Goal: Navigation & Orientation: Find specific page/section

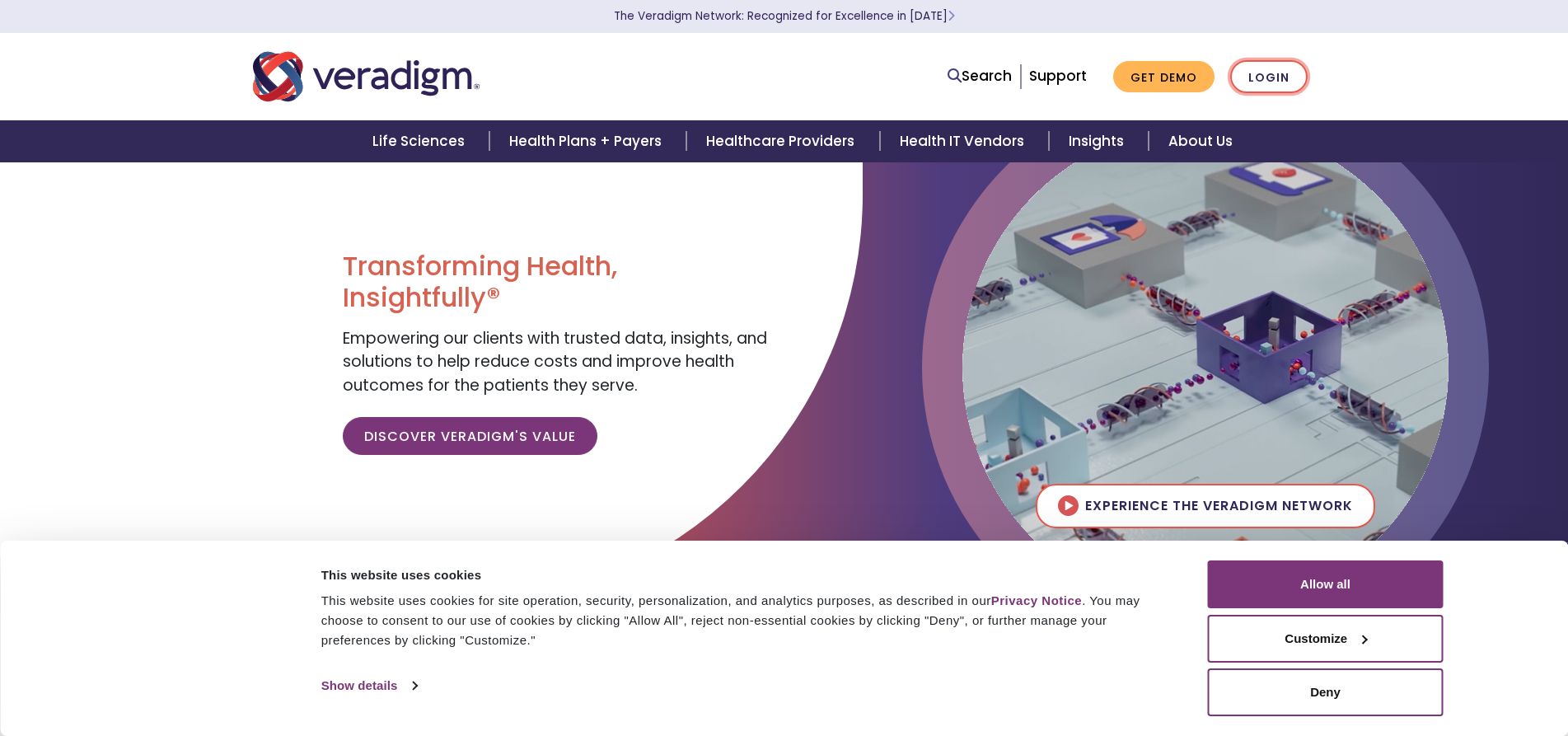
click at [1265, 82] on link "Login" at bounding box center [1269, 77] width 78 height 34
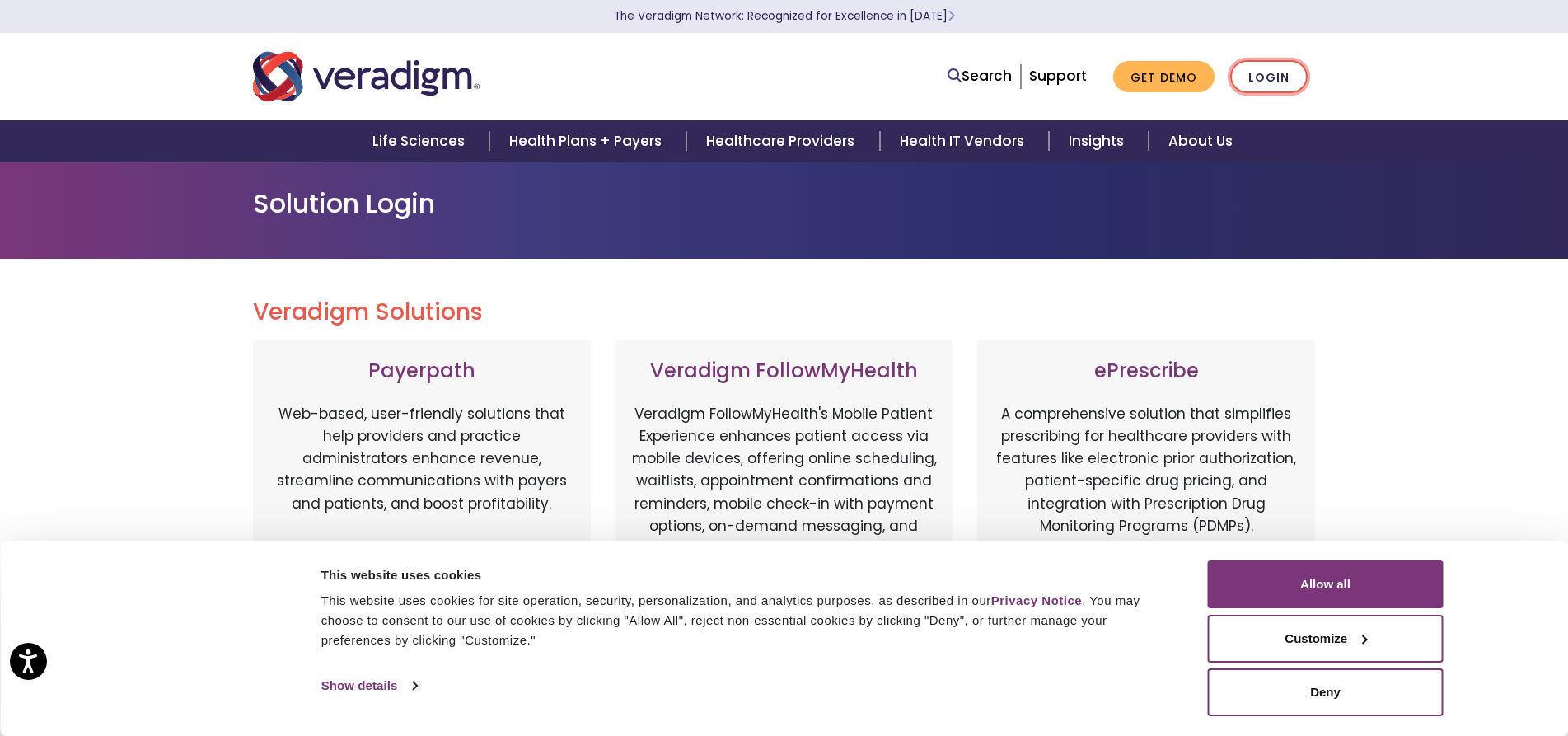
click at [1272, 80] on link "Login" at bounding box center [1269, 77] width 78 height 34
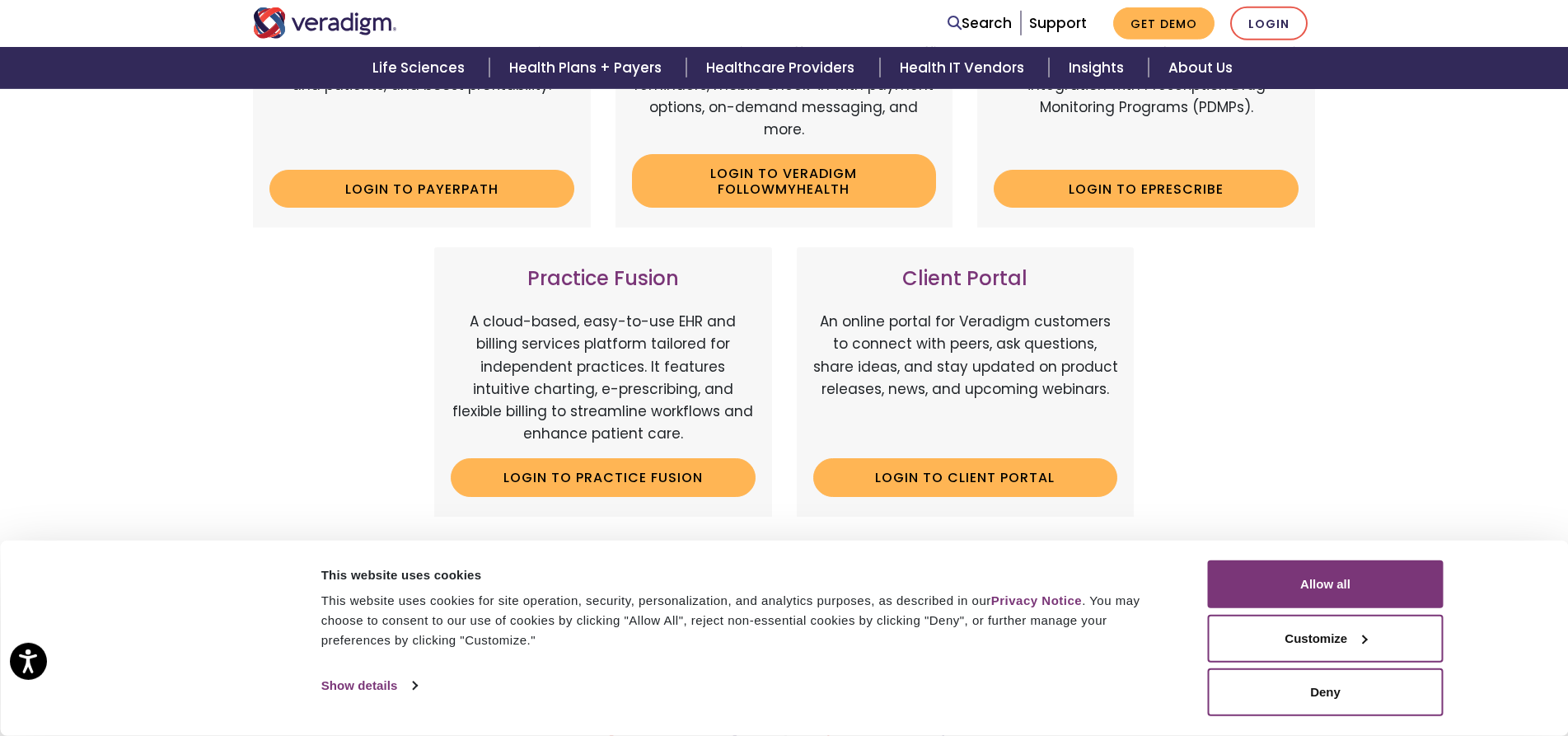
scroll to position [420, 0]
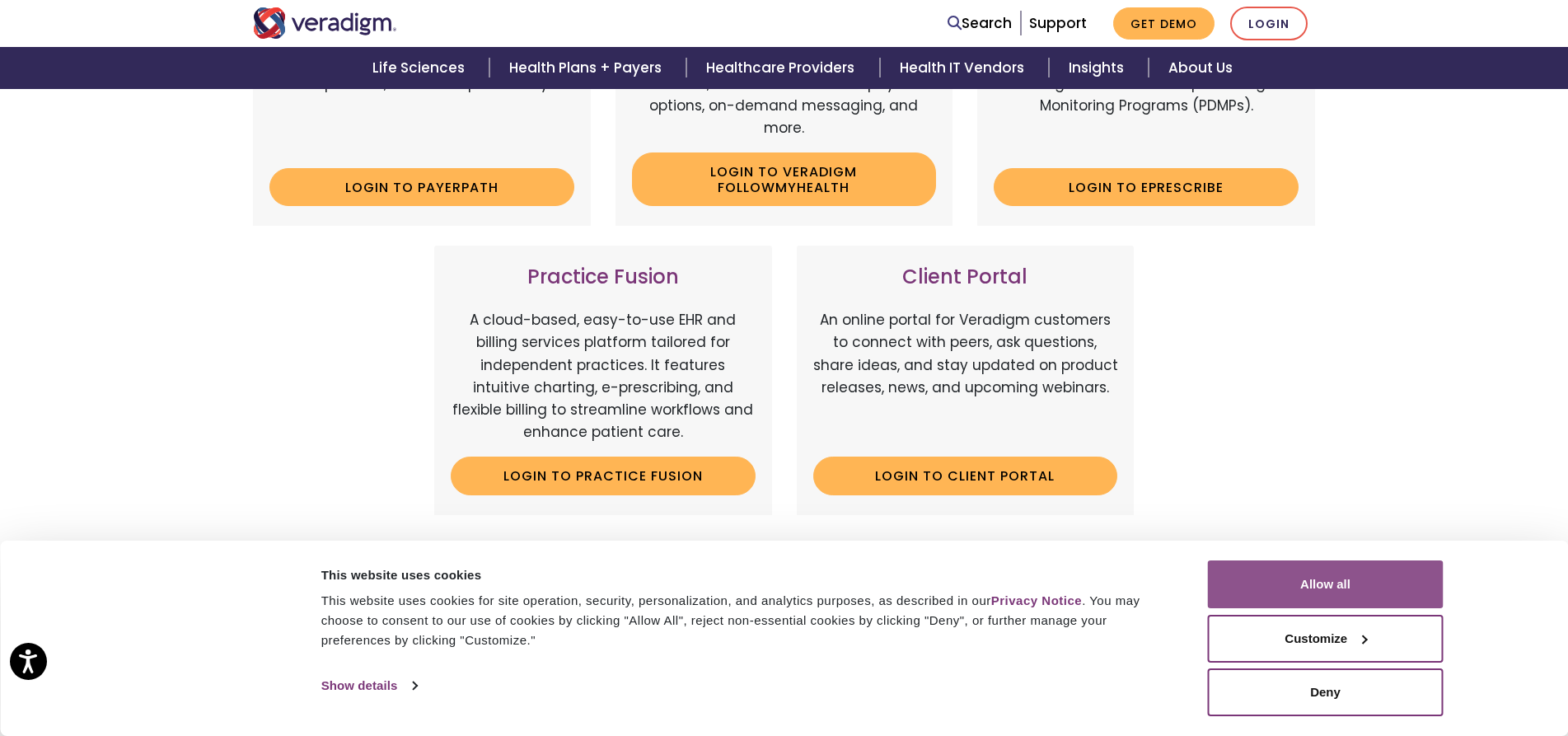
click at [1399, 574] on button "Allow all" at bounding box center [1326, 585] width 236 height 48
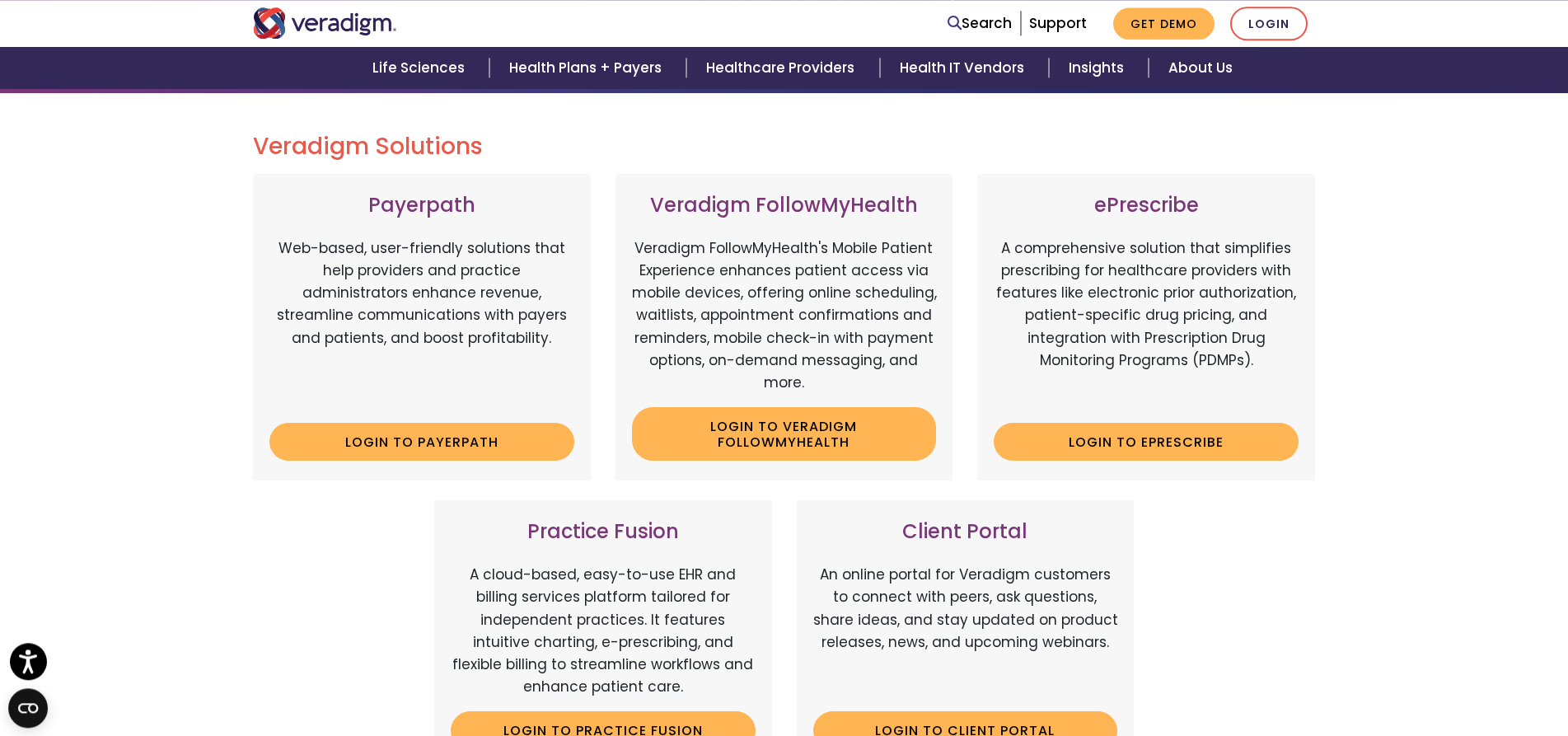
scroll to position [169, 0]
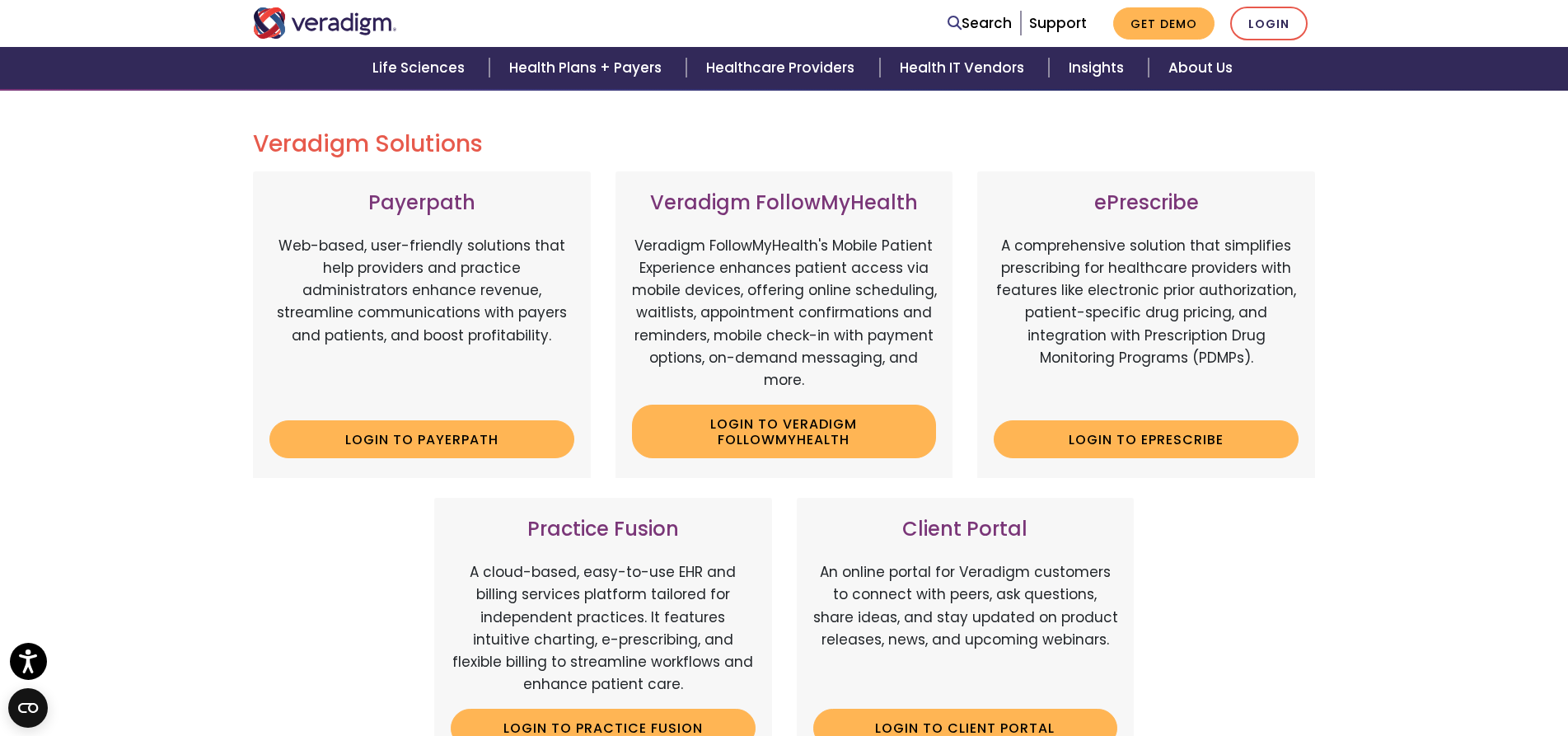
click at [1403, 469] on div "Veradigm Solutions Payerpath Web-based, user-friendly solutions that help provi…" at bounding box center [784, 585] width 1568 height 988
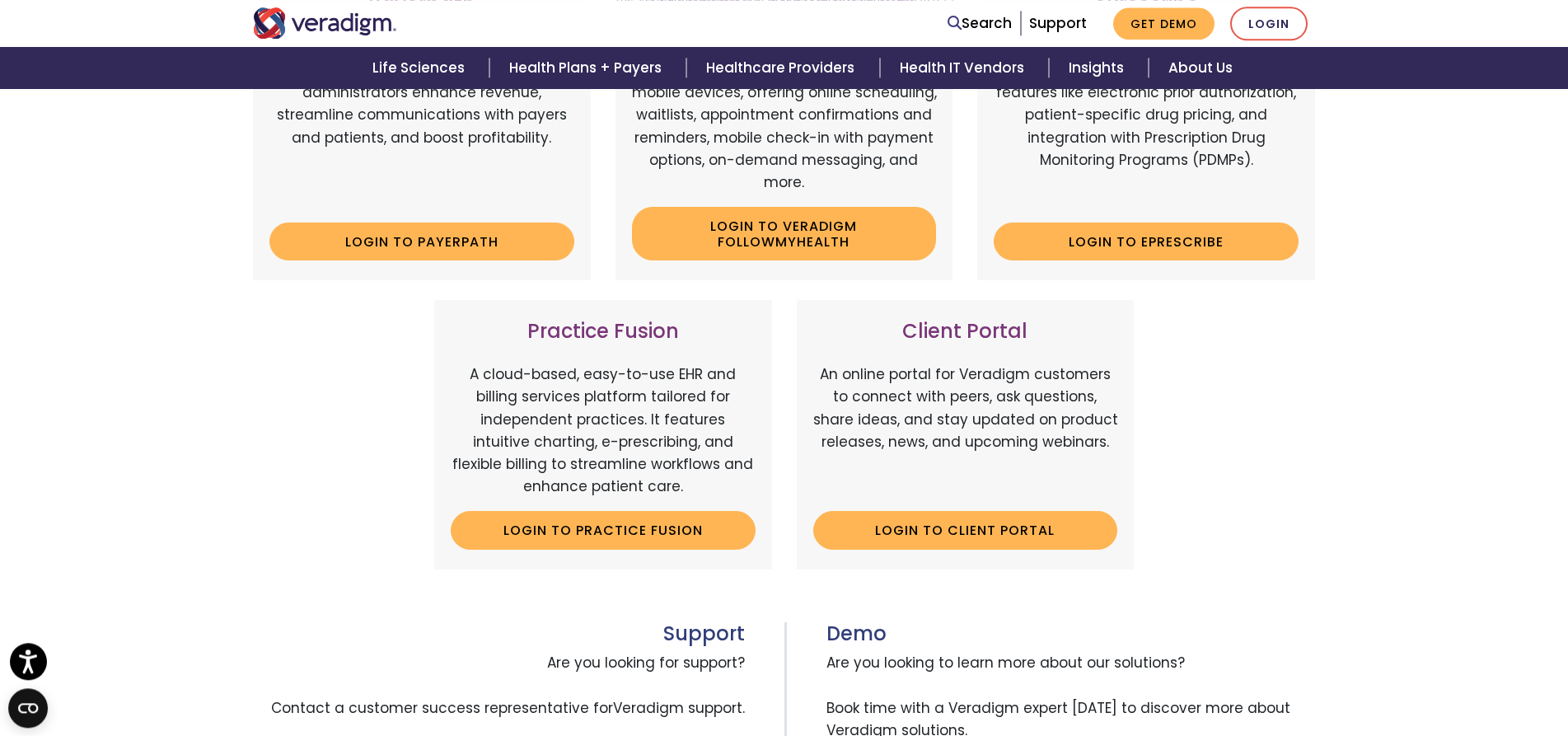
scroll to position [420, 0]
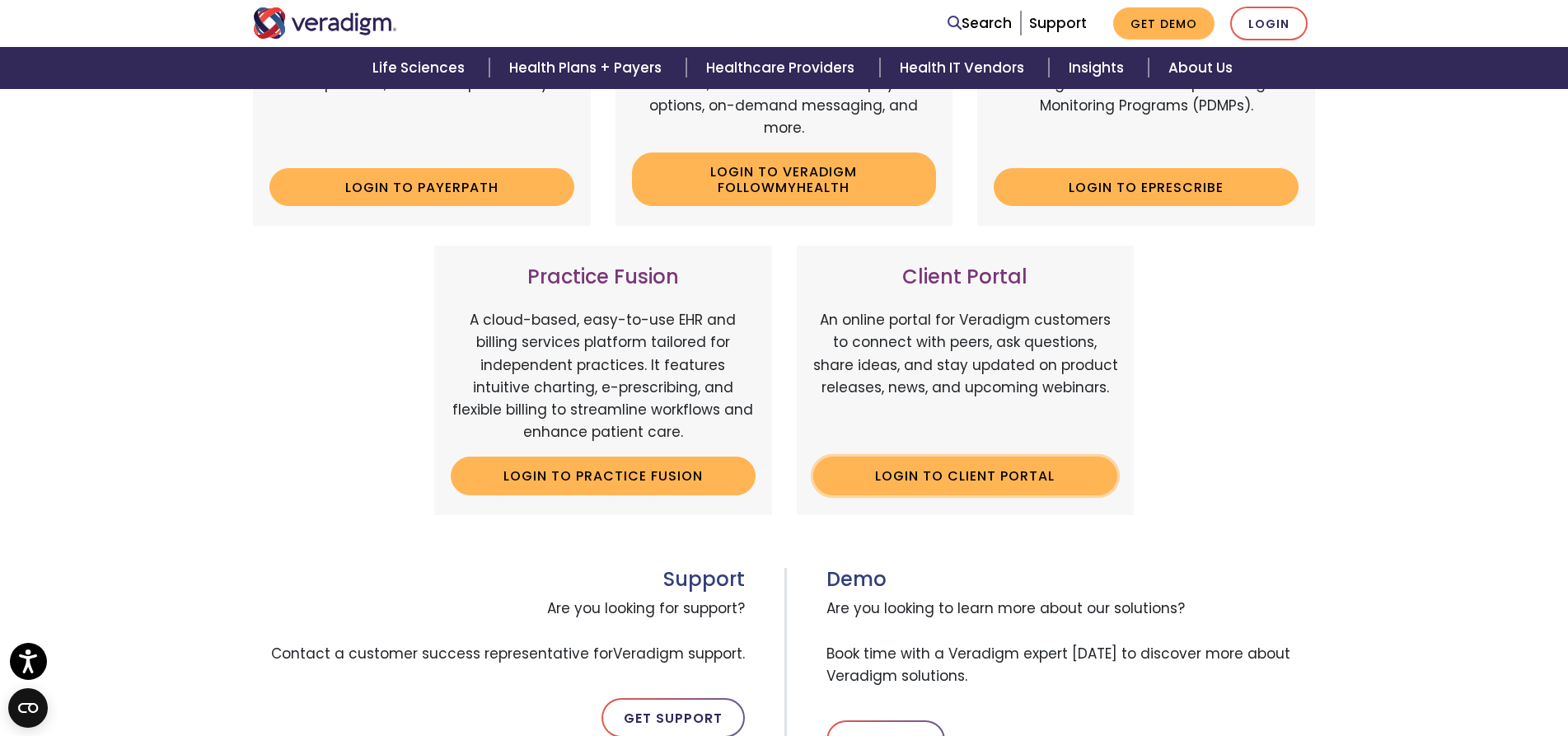
click at [1013, 478] on link "Login to Client Portal" at bounding box center [966, 476] width 305 height 38
